Goal: Find specific page/section: Find specific page/section

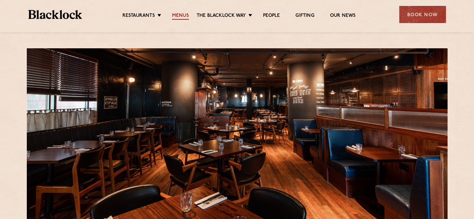
click at [177, 17] on link "Menus" at bounding box center [180, 16] width 17 height 7
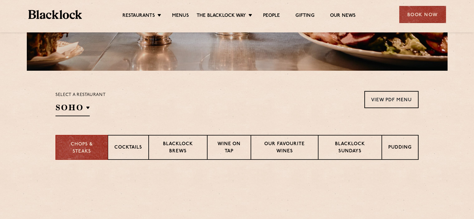
scroll to position [187, 0]
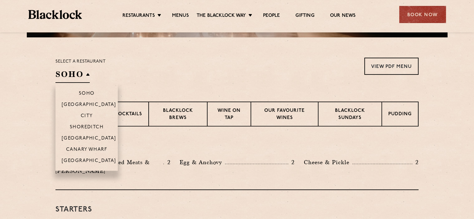
click at [69, 77] on h2 "SOHO" at bounding box center [73, 76] width 34 height 14
drag, startPoint x: 87, startPoint y: 151, endPoint x: 86, endPoint y: 136, distance: 14.3
click at [86, 136] on ul "Soho [GEOGRAPHIC_DATA] [GEOGRAPHIC_DATA] [GEOGRAPHIC_DATA] [GEOGRAPHIC_DATA]" at bounding box center [87, 127] width 62 height 88
click at [86, 136] on p "[GEOGRAPHIC_DATA]" at bounding box center [89, 139] width 55 height 6
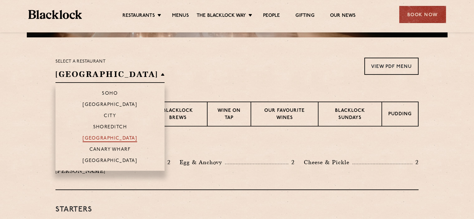
click at [99, 140] on p "[GEOGRAPHIC_DATA]" at bounding box center [110, 139] width 55 height 6
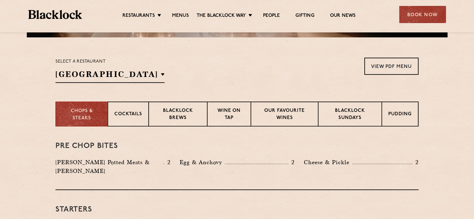
click at [194, 76] on div "Select a restaurant [GEOGRAPHIC_DATA] [GEOGRAPHIC_DATA] [GEOGRAPHIC_DATA] [GEOG…" at bounding box center [237, 70] width 363 height 25
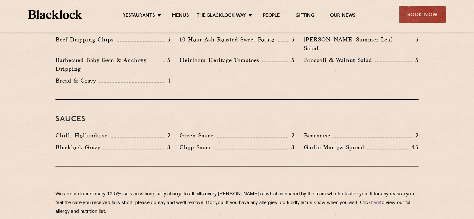
scroll to position [1136, 0]
